Goal: Task Accomplishment & Management: Use online tool/utility

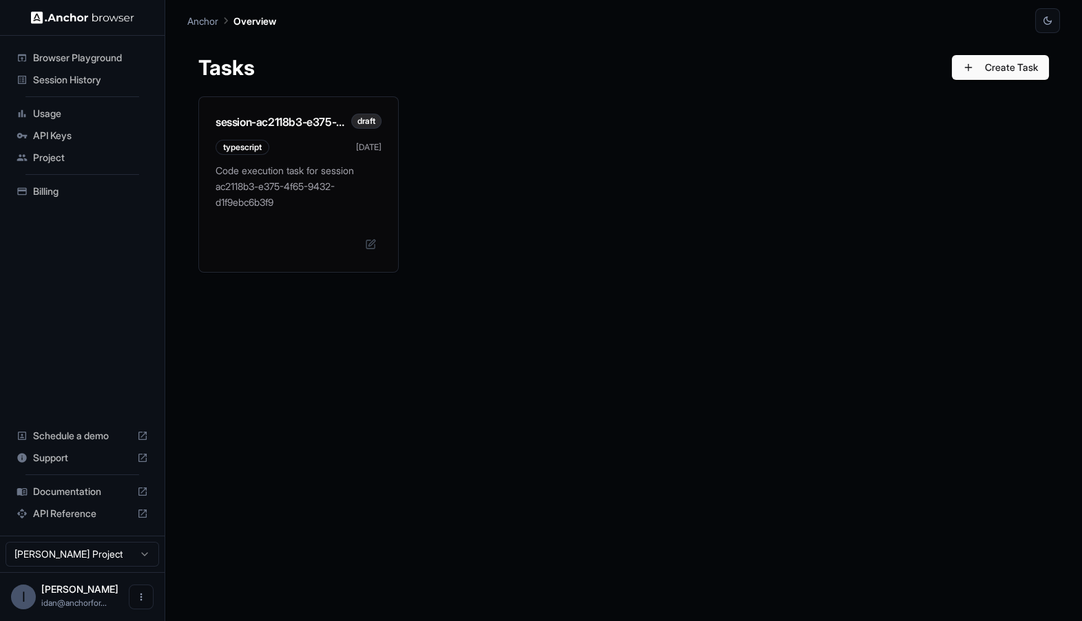
click at [362, 304] on div "session-ac2118b3-e375-4f65-9432-d1f9ebc6b3f9 draft typescript [DATE] Code execu…" at bounding box center [623, 347] width 850 height 503
click at [324, 195] on p "Code execution task for session ac2118b3-e375-4f65-9432-d1f9ebc6b3f9" at bounding box center [298, 183] width 166 height 47
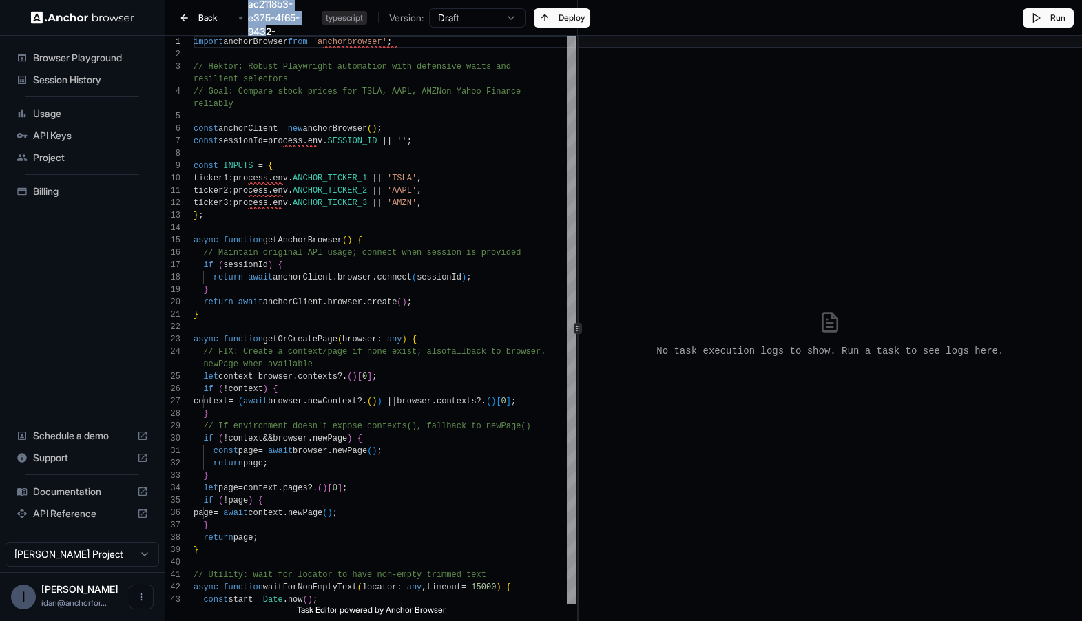
drag, startPoint x: 246, startPoint y: 5, endPoint x: 266, endPoint y: 28, distance: 30.2
click at [266, 28] on div "Back session-ac2118b3-e375-4f65-9432-d1f9ebc6b3f9 typescript Version: Draft" at bounding box center [349, 17] width 352 height 69
click at [266, 28] on span "session-ac2118b3-e375-4f65-9432-d1f9ebc6b3f9" at bounding box center [282, 17] width 68 height 69
click at [562, 11] on button "Deploy" at bounding box center [562, 17] width 56 height 19
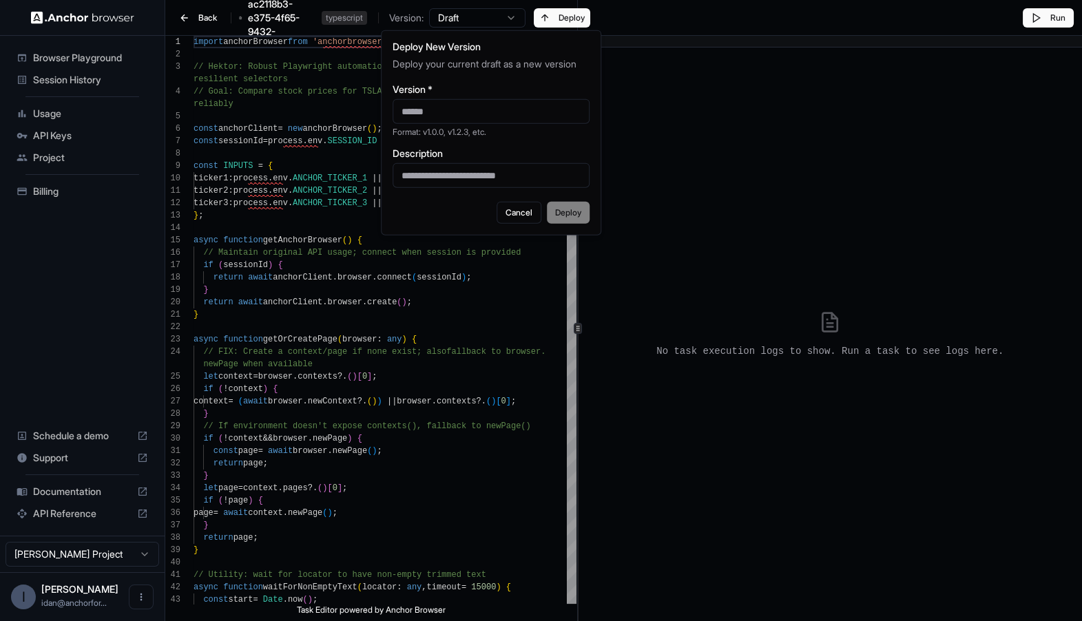
click at [660, 89] on div "No task execution logs to show. Run a task to see logs here." at bounding box center [830, 334] width 493 height 562
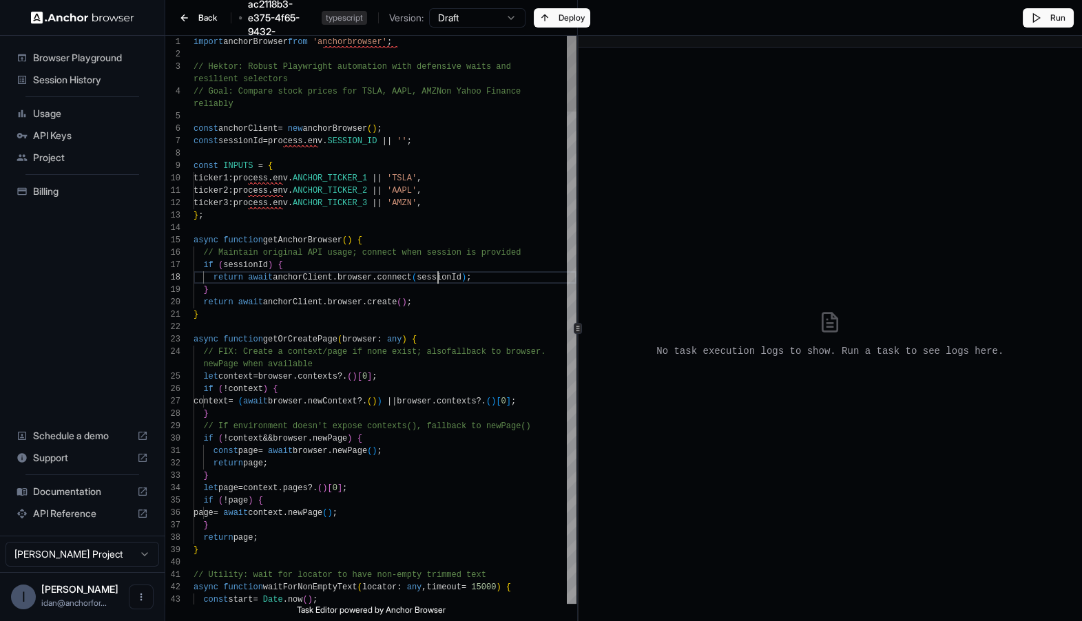
type textarea "**********"
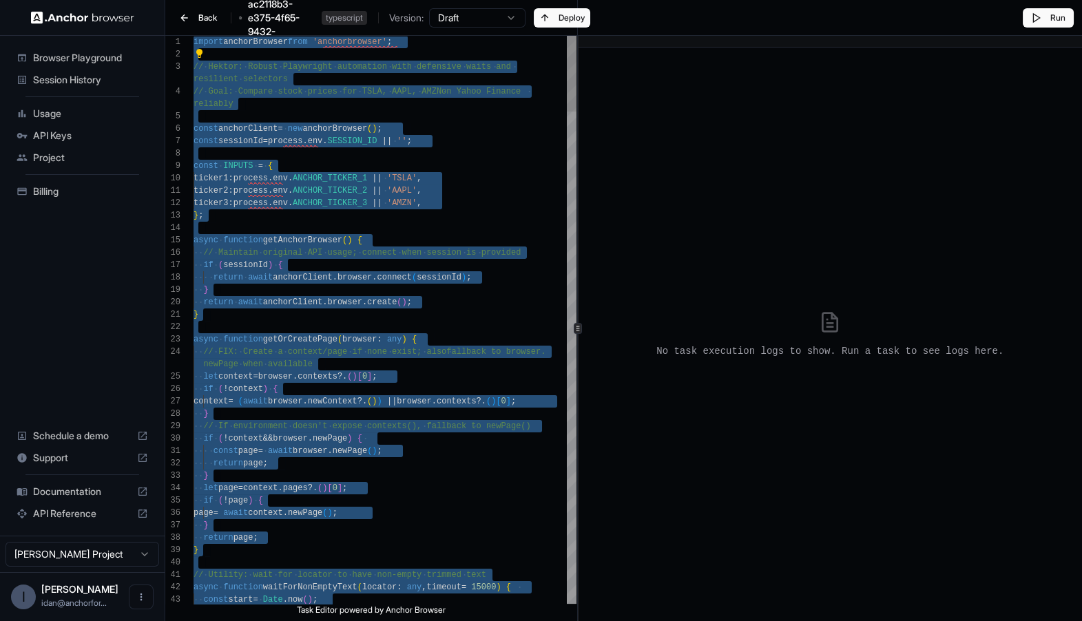
scroll to position [0, 0]
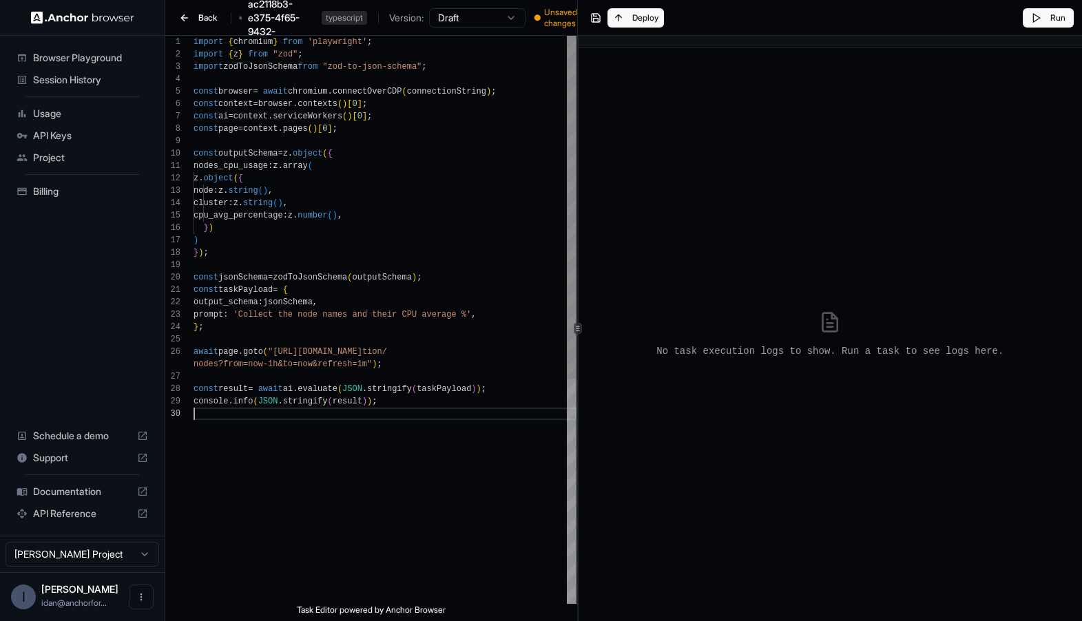
type textarea "**********"
click at [635, 21] on div "Run" at bounding box center [830, 18] width 504 height 36
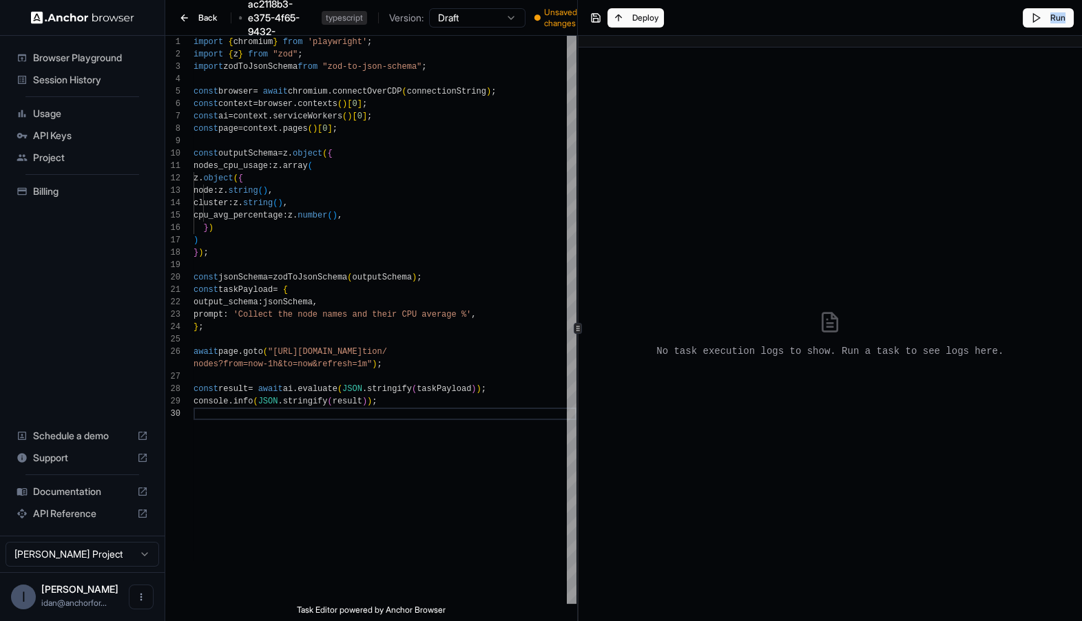
click at [635, 21] on div "Run" at bounding box center [830, 18] width 504 height 36
click at [631, 21] on div "Run" at bounding box center [830, 18] width 504 height 36
click at [605, 18] on div "Run" at bounding box center [830, 18] width 504 height 36
click at [604, 18] on div "Run" at bounding box center [830, 18] width 504 height 36
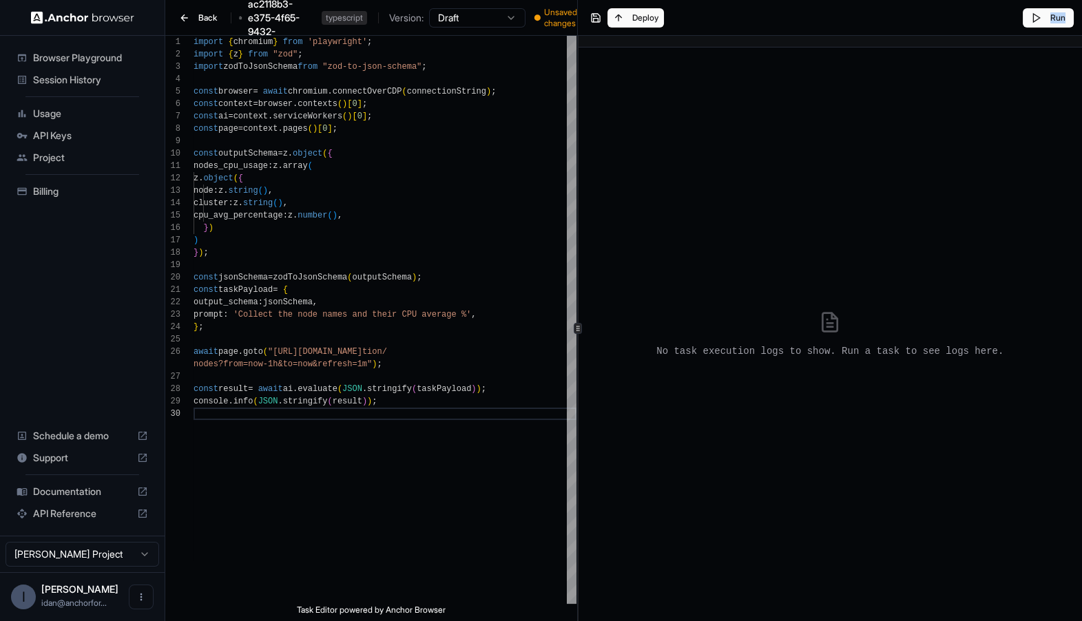
click at [604, 18] on div "Run" at bounding box center [830, 18] width 504 height 36
click at [626, 17] on div "Run" at bounding box center [830, 18] width 504 height 36
click at [628, 17] on div "Run" at bounding box center [830, 18] width 504 height 36
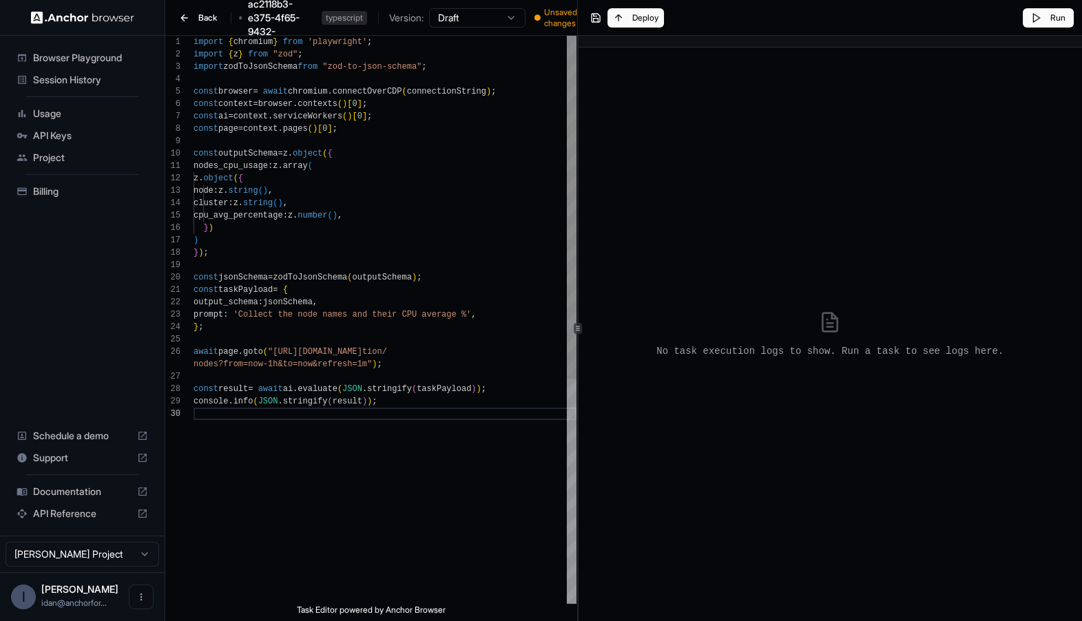
scroll to position [37, 0]
click at [463, 201] on div "} ) ; const jsonSchema = zodToJsonSchema ( outputSchema ) ; const taskPayload =…" at bounding box center [384, 506] width 383 height 940
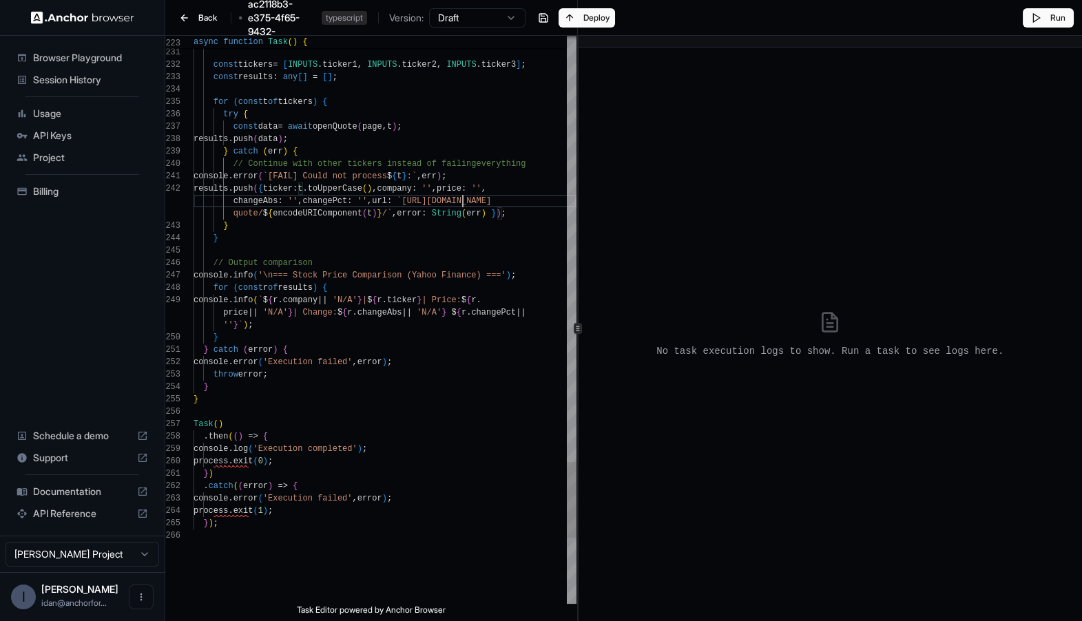
scroll to position [111, 0]
click at [491, 21] on html "Browser Playground Session History Usage API Keys Project Billing Schedule a de…" at bounding box center [541, 310] width 1082 height 621
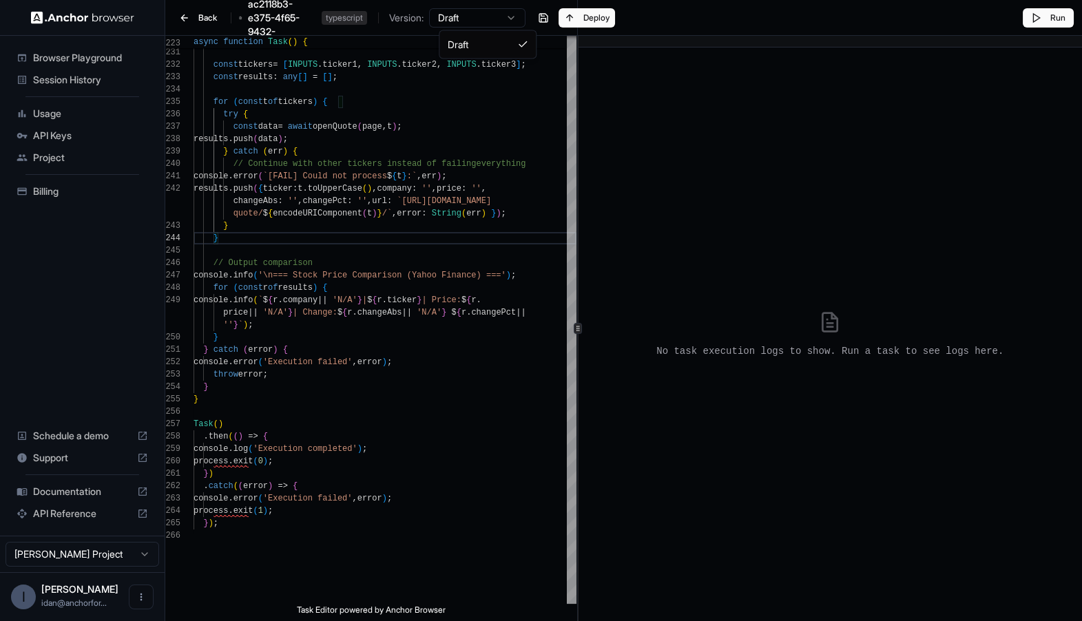
click at [490, 15] on html "Browser Playground Session History Usage API Keys Project Billing Schedule a de…" at bounding box center [541, 310] width 1082 height 621
click at [337, 195] on html "Browser Playground Session History Usage API Keys Project Billing Schedule a de…" at bounding box center [541, 310] width 1082 height 621
type textarea "**********"
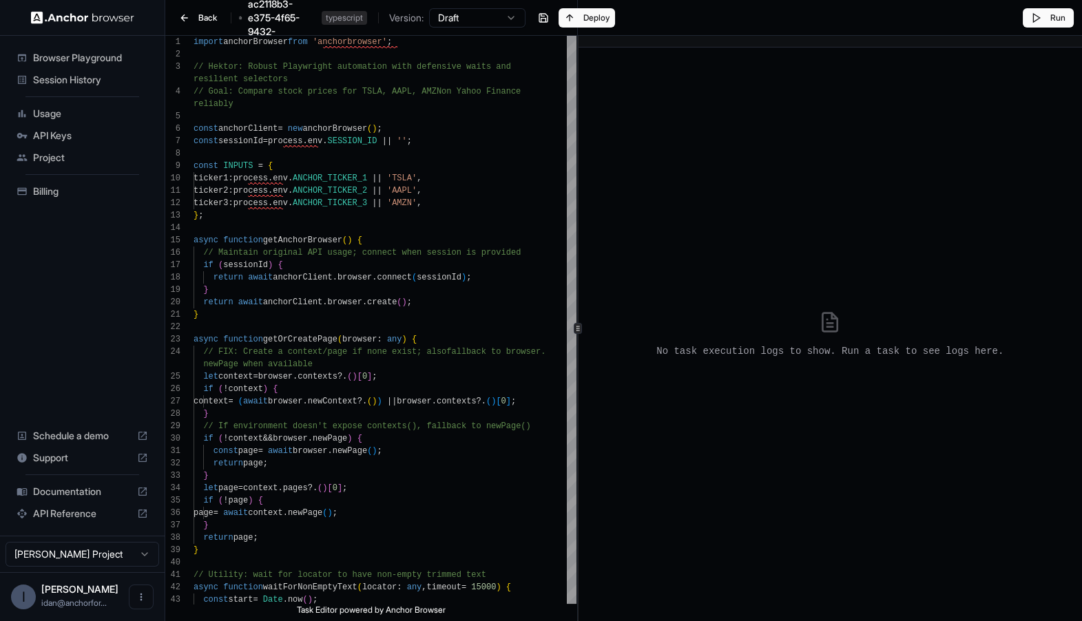
click at [169, 18] on div "Back session-ac2118b3-e375-4f65-9432-d1f9ebc6b3f9 typescript Version: Draft" at bounding box center [345, 17] width 360 height 69
click at [181, 17] on button "Back" at bounding box center [197, 17] width 49 height 19
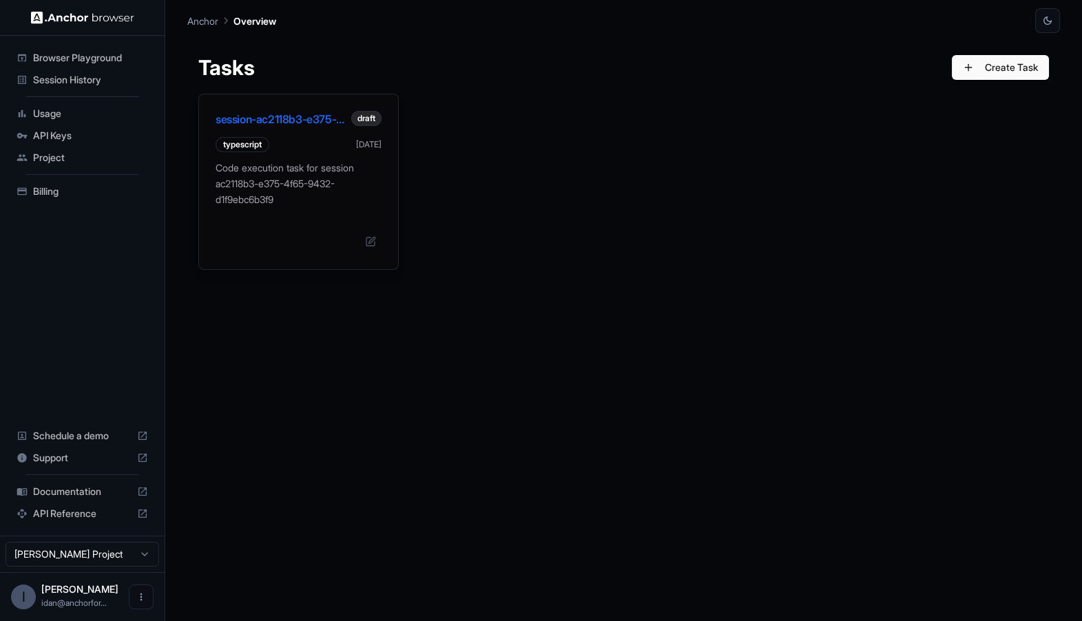
click at [282, 187] on p "Code execution task for session ac2118b3-e375-4f65-9432-d1f9ebc6b3f9" at bounding box center [298, 183] width 166 height 47
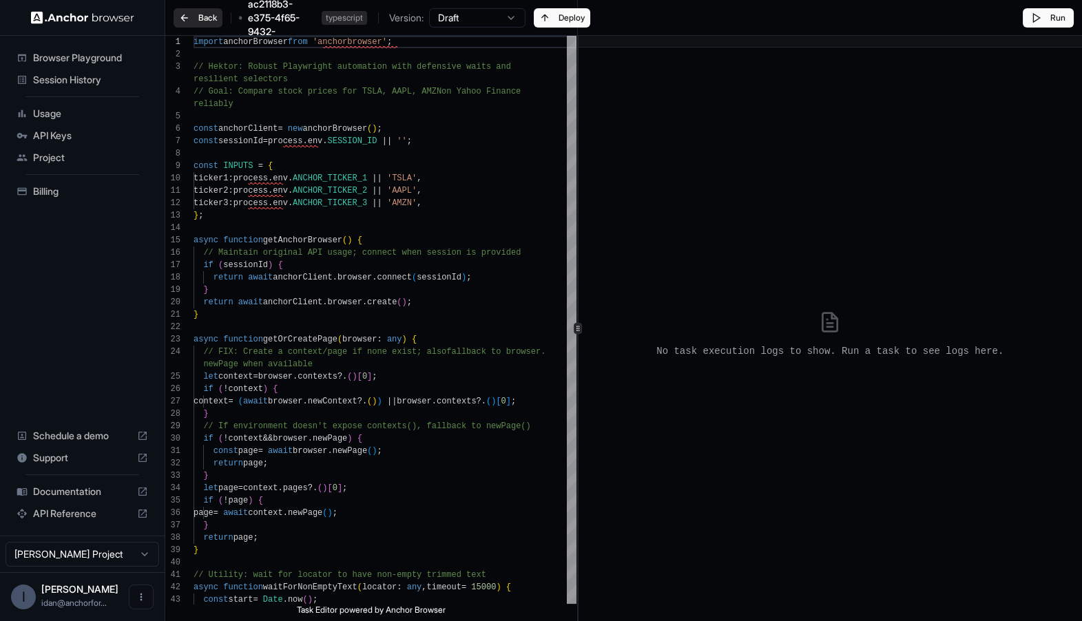
click at [193, 14] on button "Back" at bounding box center [197, 17] width 49 height 19
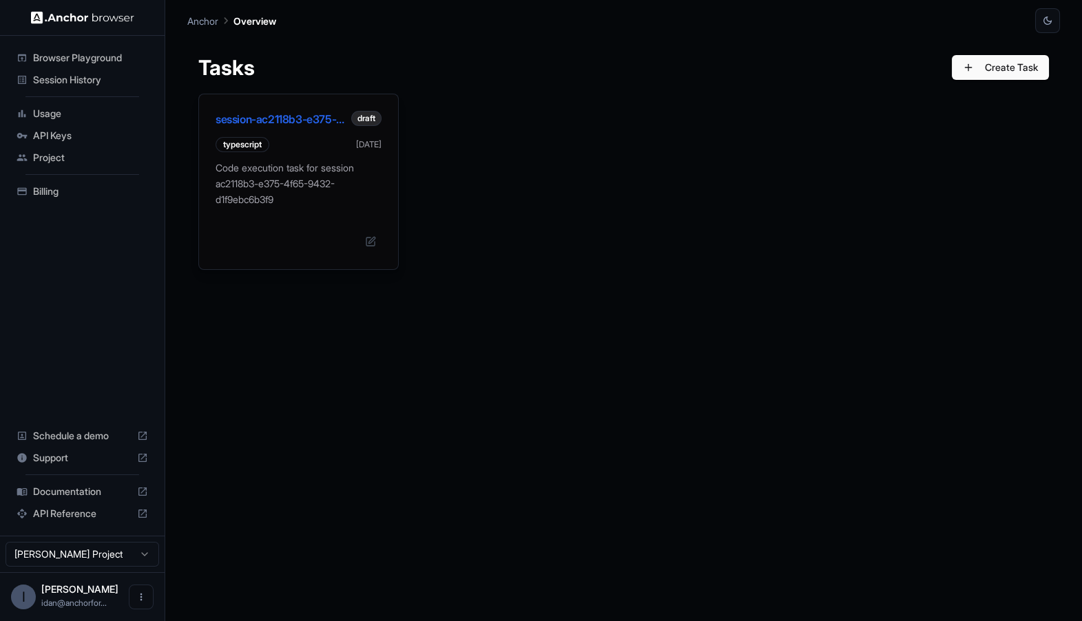
click at [322, 182] on p "Code execution task for session ac2118b3-e375-4f65-9432-d1f9ebc6b3f9" at bounding box center [298, 183] width 166 height 47
